Goal: Information Seeking & Learning: Learn about a topic

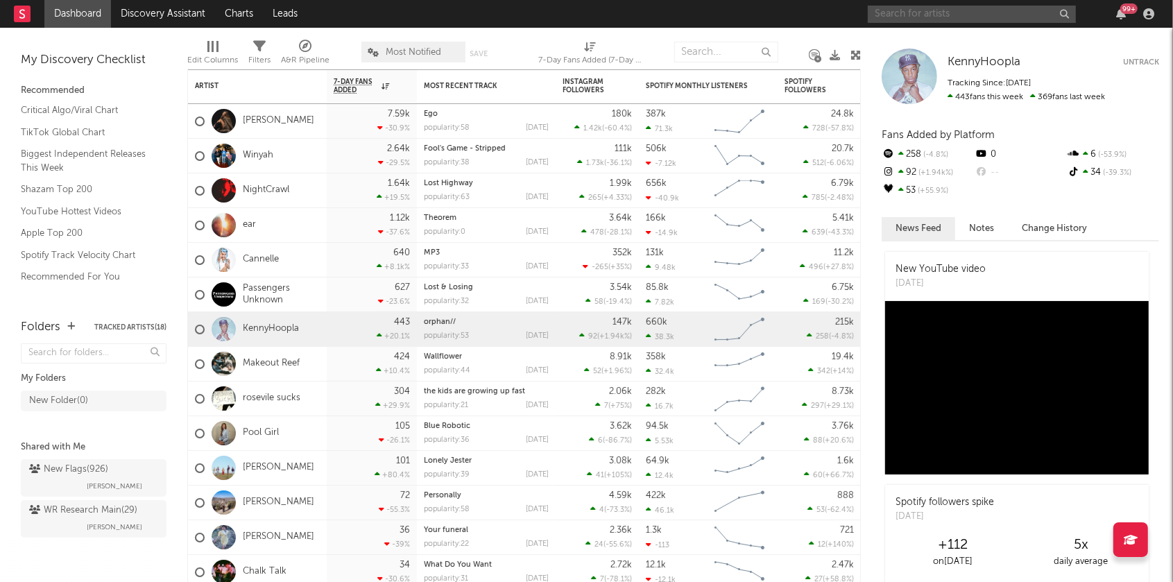
click at [939, 17] on input "text" at bounding box center [972, 14] width 208 height 17
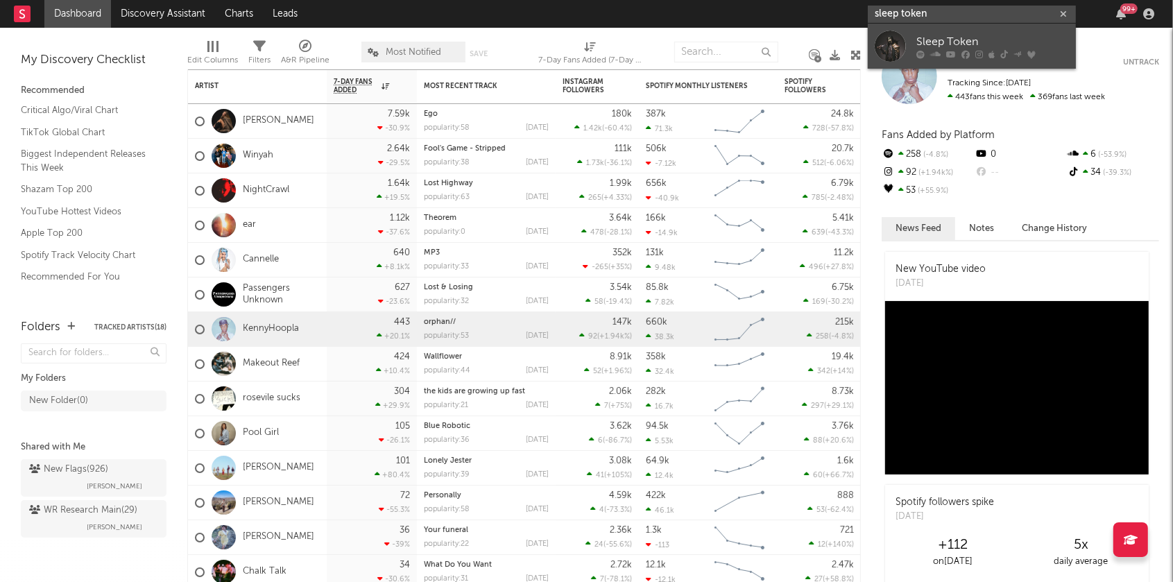
type input "sleep token"
click at [928, 42] on div "Sleep Token" at bounding box center [992, 41] width 153 height 17
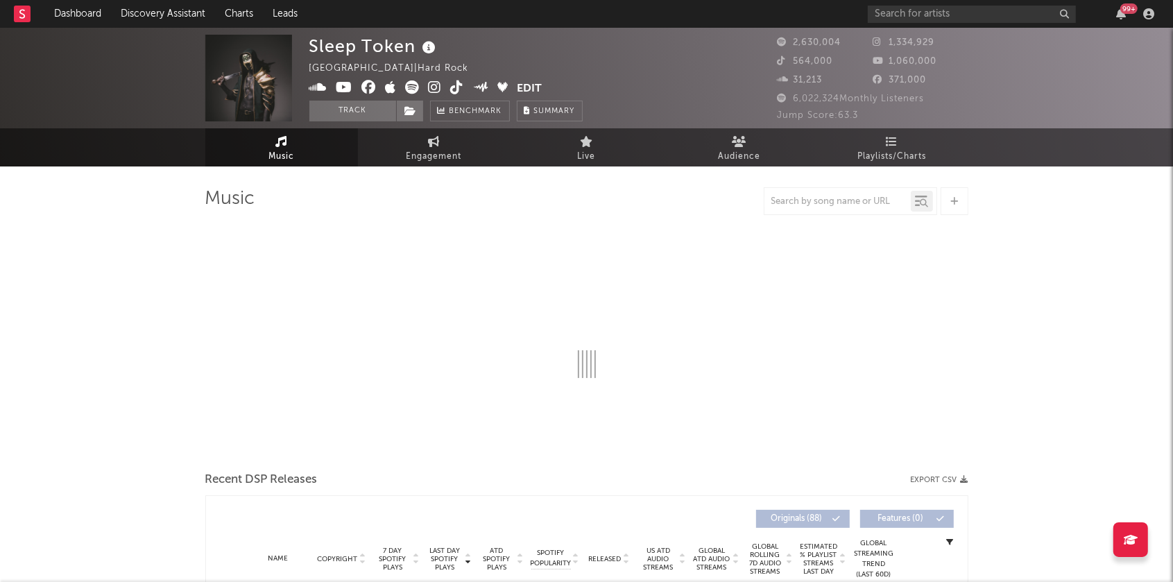
select select "6m"
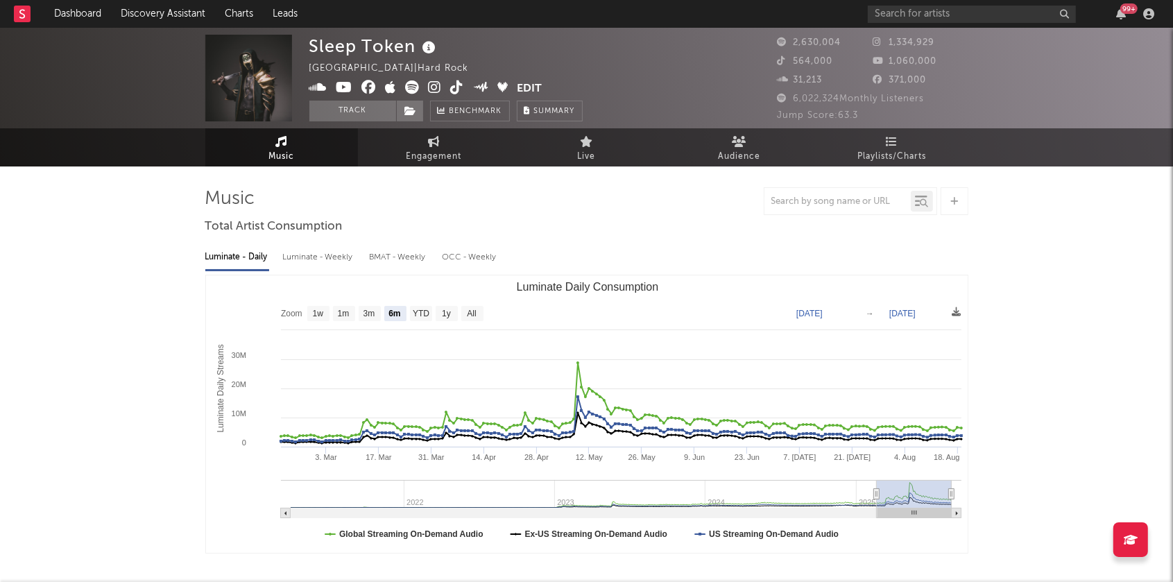
click at [318, 261] on div "Luminate - Weekly" at bounding box center [319, 258] width 73 height 24
select select "6m"
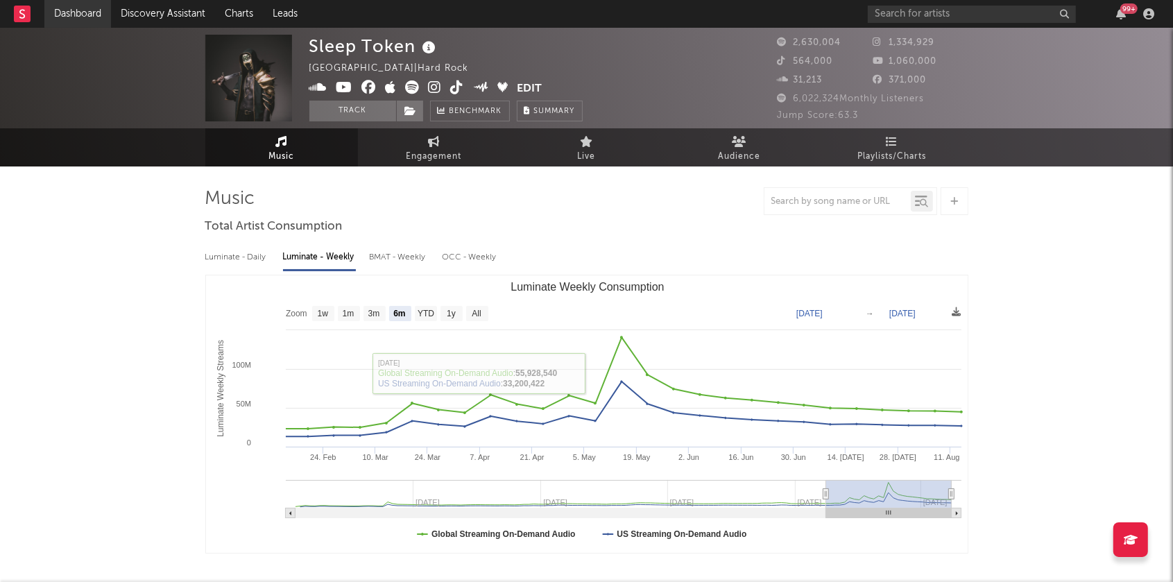
click at [86, 10] on link "Dashboard" at bounding box center [77, 14] width 67 height 28
